Goal: Check status: Check status

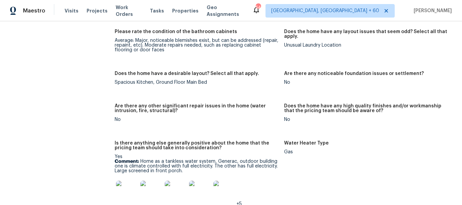
scroll to position [1251, 0]
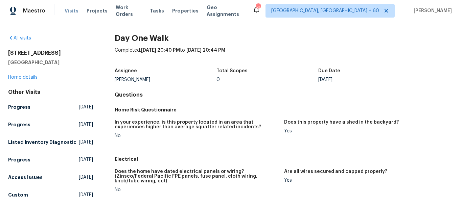
click at [69, 11] on span "Visits" at bounding box center [72, 10] width 14 height 7
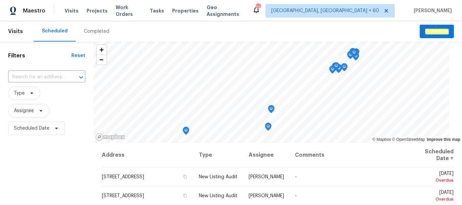
click at [95, 31] on div "Completed" at bounding box center [96, 31] width 25 height 7
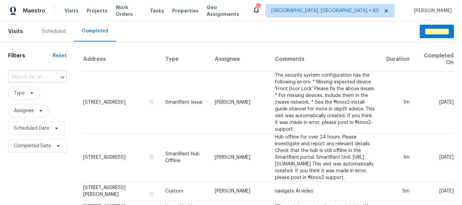
click at [47, 78] on div "​" at bounding box center [37, 77] width 58 height 10
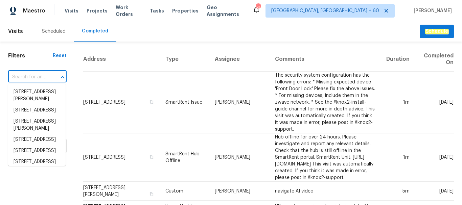
paste input "[STREET_ADDRESS][PERSON_NAME]"
type input "[STREET_ADDRESS][PERSON_NAME]"
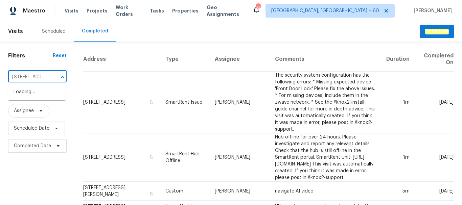
scroll to position [0, 54]
click at [43, 94] on li "[STREET_ADDRESS][PERSON_NAME]" at bounding box center [36, 96] width 57 height 18
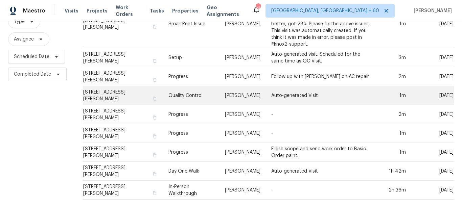
scroll to position [77, 0]
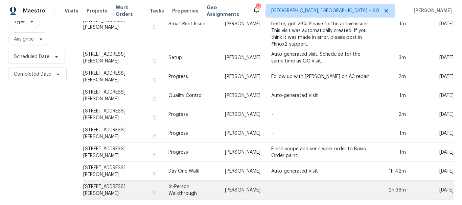
click at [127, 184] on td "[STREET_ADDRESS][PERSON_NAME]" at bounding box center [123, 190] width 80 height 19
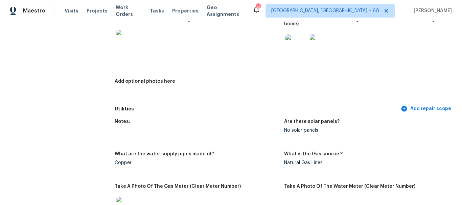
scroll to position [270, 0]
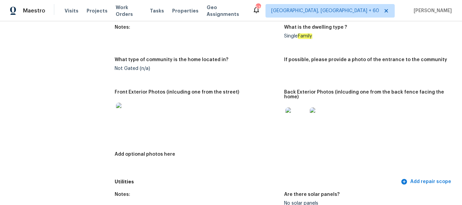
click at [300, 123] on img at bounding box center [296, 119] width 22 height 22
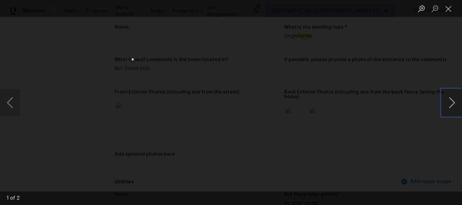
click at [454, 103] on button "Next image" at bounding box center [452, 102] width 20 height 27
click at [447, 10] on button "Close lightbox" at bounding box center [449, 9] width 14 height 12
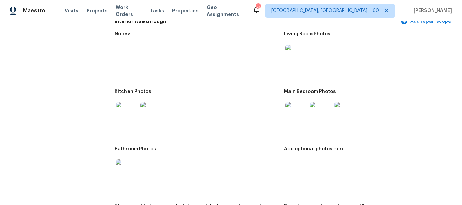
scroll to position [744, 0]
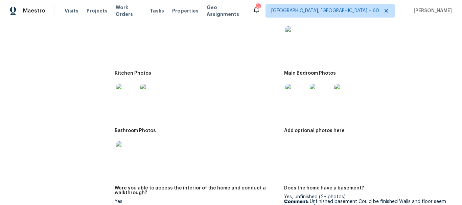
click at [287, 93] on img at bounding box center [296, 95] width 22 height 22
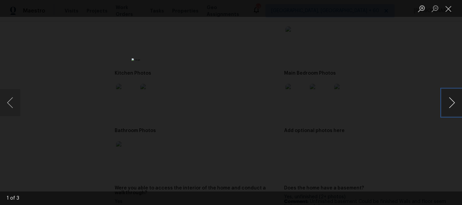
click at [454, 103] on button "Next image" at bounding box center [452, 102] width 20 height 27
click at [13, 109] on button "Previous image" at bounding box center [10, 102] width 20 height 27
click at [453, 102] on button "Next image" at bounding box center [452, 102] width 20 height 27
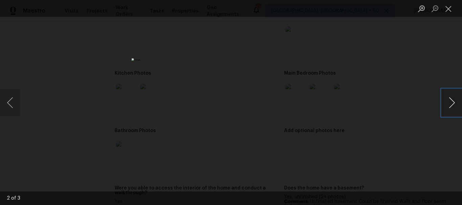
click at [453, 102] on button "Next image" at bounding box center [452, 102] width 20 height 27
click at [446, 8] on button "Close lightbox" at bounding box center [449, 9] width 14 height 12
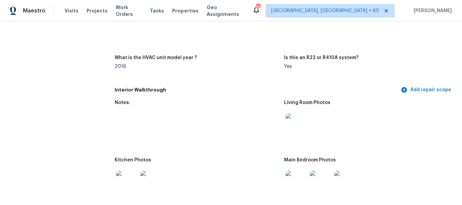
scroll to position [541, 0]
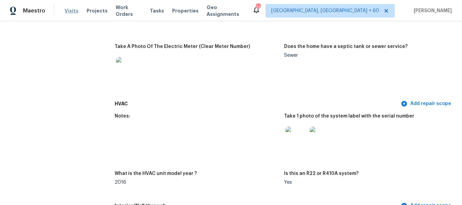
click at [71, 10] on span "Visits" at bounding box center [72, 10] width 14 height 7
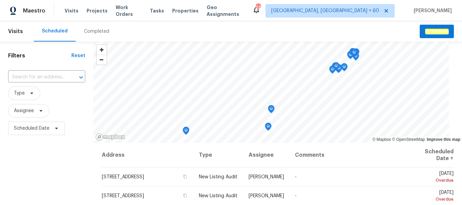
click at [96, 28] on div "Completed" at bounding box center [96, 31] width 25 height 7
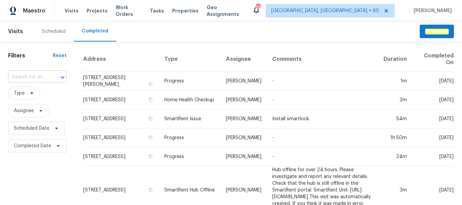
click at [26, 78] on input "text" at bounding box center [28, 77] width 40 height 10
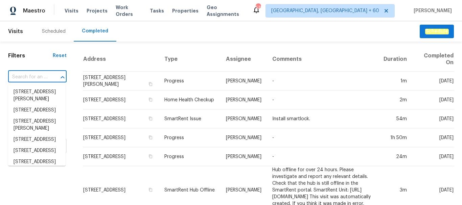
paste input "[STREET_ADDRESS]"
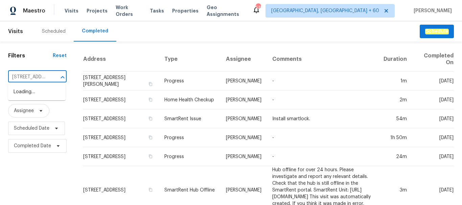
scroll to position [0, 52]
type input "[STREET_ADDRESS]"
click at [55, 98] on li "[STREET_ADDRESS]" at bounding box center [36, 92] width 57 height 11
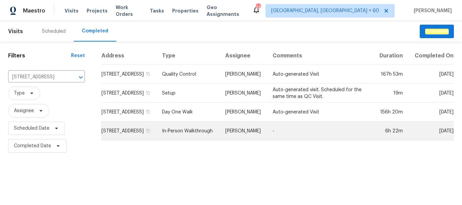
click at [127, 135] on td "[STREET_ADDRESS]" at bounding box center [128, 131] width 55 height 19
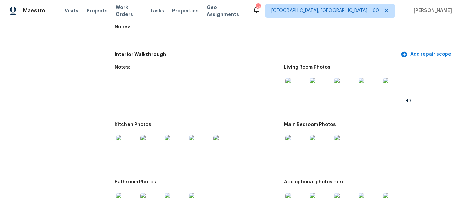
scroll to position [913, 0]
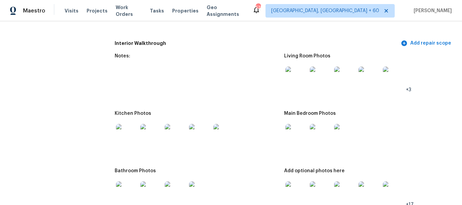
click at [295, 69] on img at bounding box center [296, 78] width 22 height 22
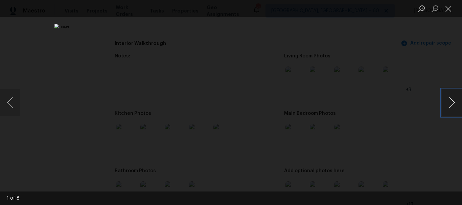
click at [451, 100] on button "Next image" at bounding box center [452, 102] width 20 height 27
click at [442, 108] on button "Next image" at bounding box center [452, 102] width 20 height 27
click at [8, 105] on button "Previous image" at bounding box center [10, 102] width 20 height 27
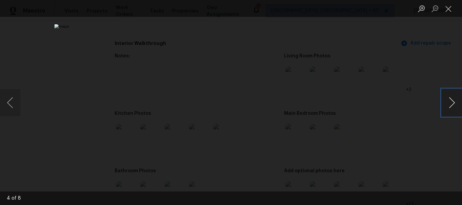
click at [454, 112] on button "Next image" at bounding box center [452, 102] width 20 height 27
click at [456, 110] on button "Next image" at bounding box center [452, 102] width 20 height 27
click at [448, 106] on button "Next image" at bounding box center [452, 102] width 20 height 27
click at [453, 109] on button "Next image" at bounding box center [452, 102] width 20 height 27
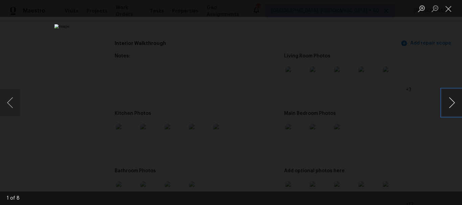
click at [453, 109] on button "Next image" at bounding box center [452, 102] width 20 height 27
click at [453, 107] on button "Next image" at bounding box center [452, 102] width 20 height 27
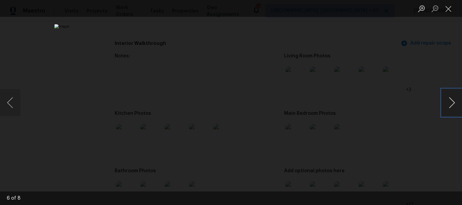
click at [453, 107] on button "Next image" at bounding box center [452, 102] width 20 height 27
click at [452, 109] on button "Next image" at bounding box center [452, 102] width 20 height 27
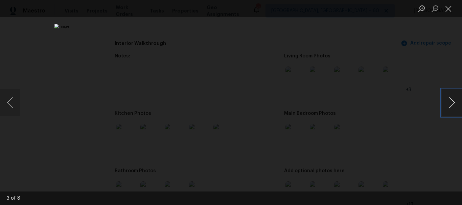
click at [452, 109] on button "Next image" at bounding box center [452, 102] width 20 height 27
click at [8, 108] on button "Previous image" at bounding box center [10, 102] width 20 height 27
click at [450, 10] on button "Close lightbox" at bounding box center [449, 9] width 14 height 12
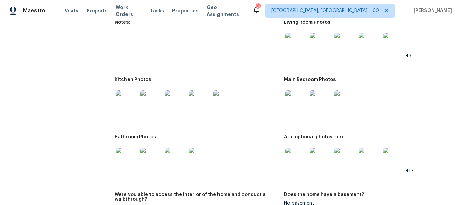
scroll to position [980, 0]
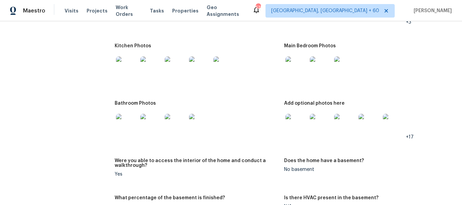
click at [128, 66] on img at bounding box center [127, 67] width 22 height 22
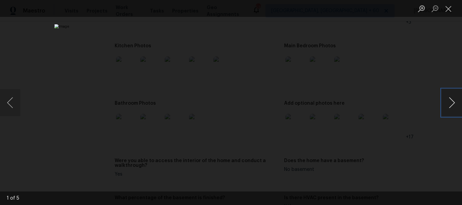
click at [448, 104] on button "Next image" at bounding box center [452, 102] width 20 height 27
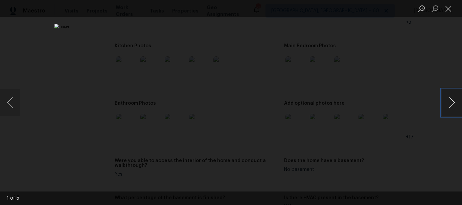
click at [448, 104] on button "Next image" at bounding box center [452, 102] width 20 height 27
click at [449, 10] on button "Close lightbox" at bounding box center [449, 9] width 14 height 12
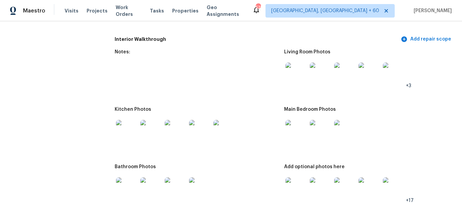
scroll to position [913, 0]
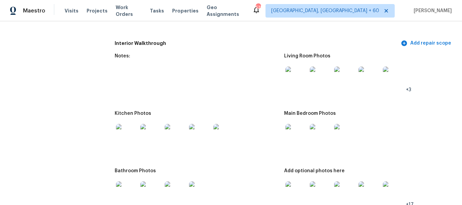
click at [395, 111] on div "Main Bedroom Photos" at bounding box center [366, 115] width 164 height 9
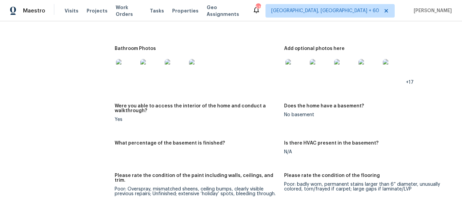
scroll to position [1589, 0]
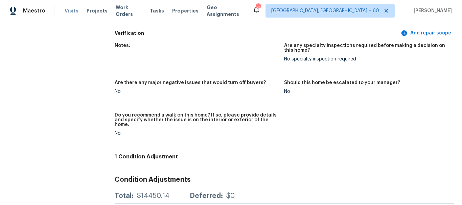
click at [68, 13] on span "Visits" at bounding box center [72, 10] width 14 height 7
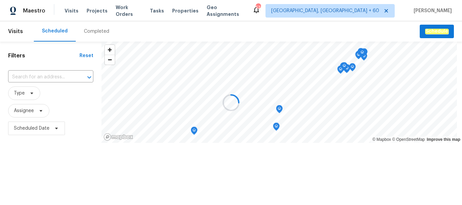
click at [88, 33] on div at bounding box center [231, 102] width 462 height 205
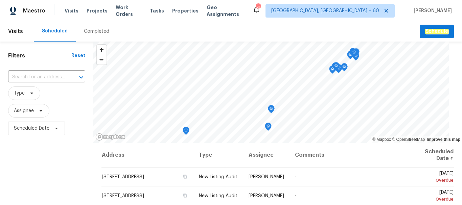
click at [94, 31] on div "Completed" at bounding box center [96, 31] width 25 height 7
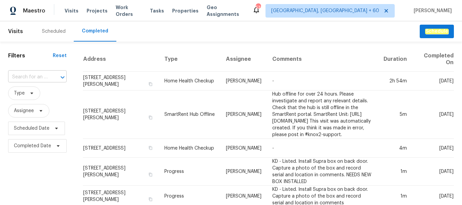
click at [24, 77] on input "text" at bounding box center [28, 77] width 40 height 10
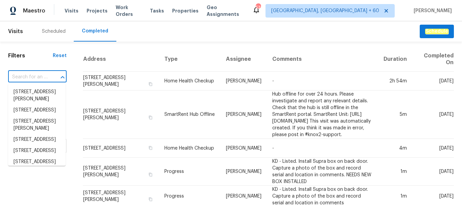
paste input "[STREET_ADDRESS]"
type input "[STREET_ADDRESS]"
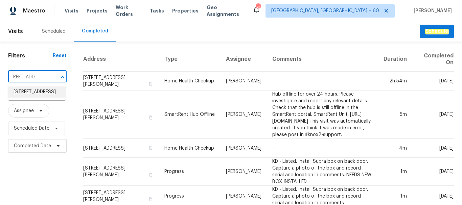
click at [36, 95] on li "[STREET_ADDRESS]" at bounding box center [36, 92] width 57 height 11
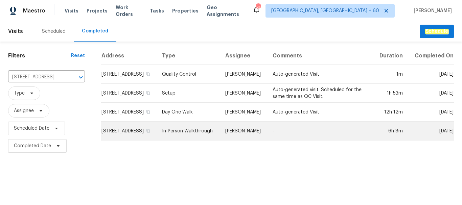
click at [141, 135] on td "[STREET_ADDRESS]" at bounding box center [128, 131] width 55 height 19
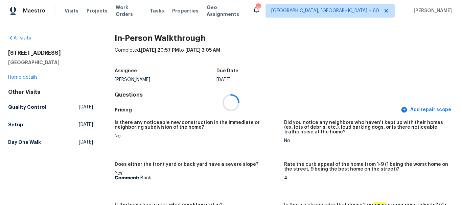
click at [358, 74] on div at bounding box center [231, 102] width 462 height 205
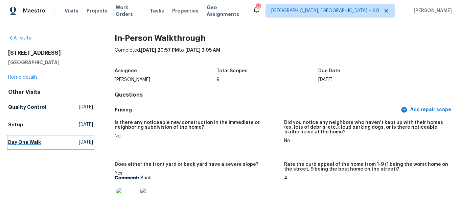
click at [79, 139] on span "[DATE]" at bounding box center [86, 142] width 14 height 7
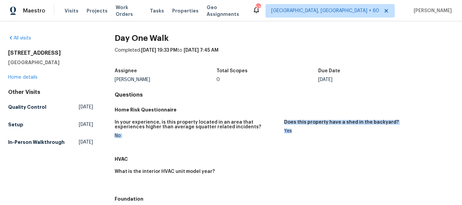
drag, startPoint x: 274, startPoint y: 130, endPoint x: 308, endPoint y: 134, distance: 34.1
click at [305, 133] on div "In your experience, is this property located in an area that experiences higher…" at bounding box center [284, 134] width 339 height 37
click at [335, 142] on figure "Does this property have a shed in the backyard? Yes" at bounding box center [369, 134] width 170 height 29
